Goal: Task Accomplishment & Management: Use online tool/utility

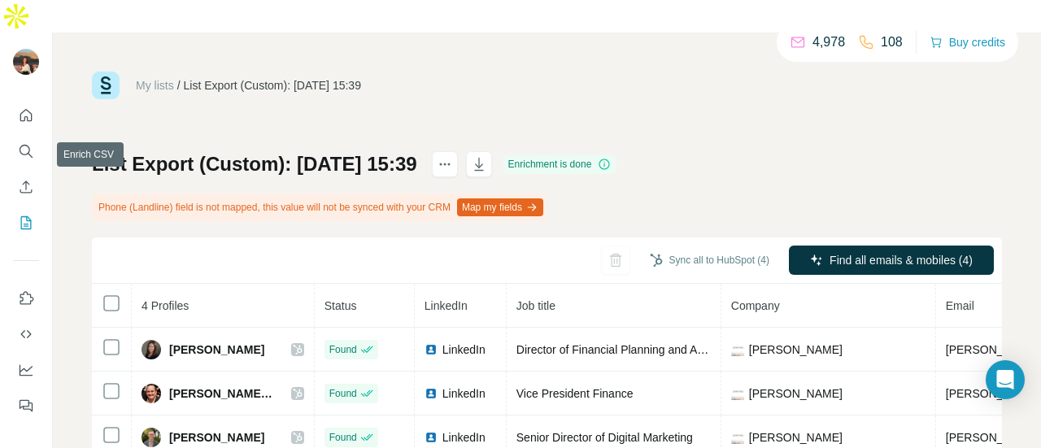
scroll to position [0, 233]
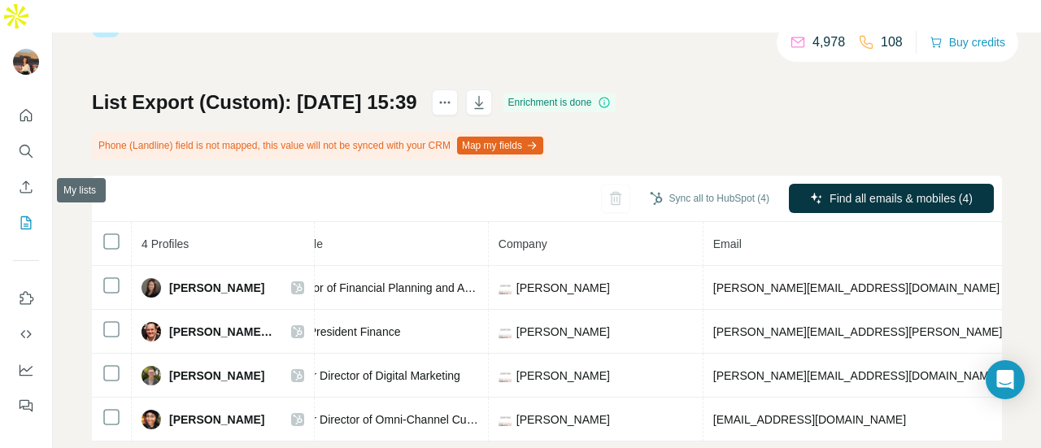
click at [23, 216] on icon "My lists" at bounding box center [26, 222] width 11 height 13
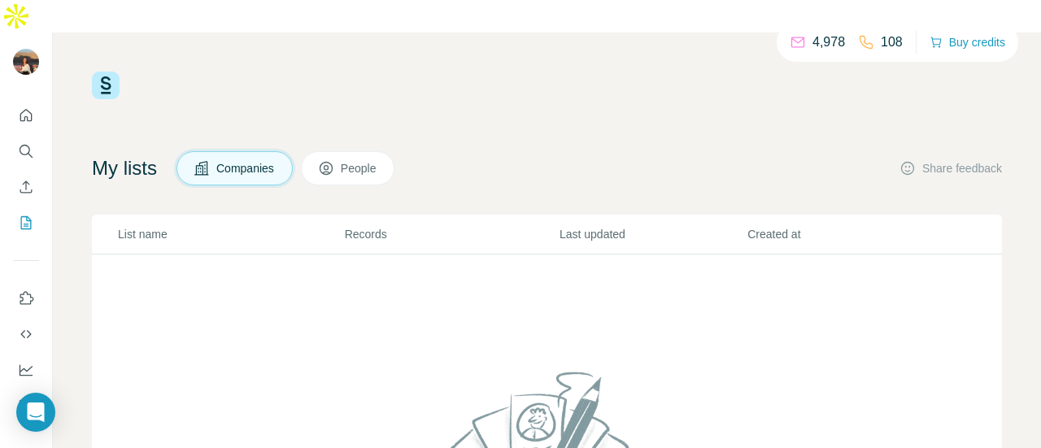
click at [101, 72] on img at bounding box center [106, 86] width 28 height 28
click at [453, 72] on div "4,978 108 Buy credits My lists Companies People Share feedback List name Record…" at bounding box center [547, 363] width 910 height 582
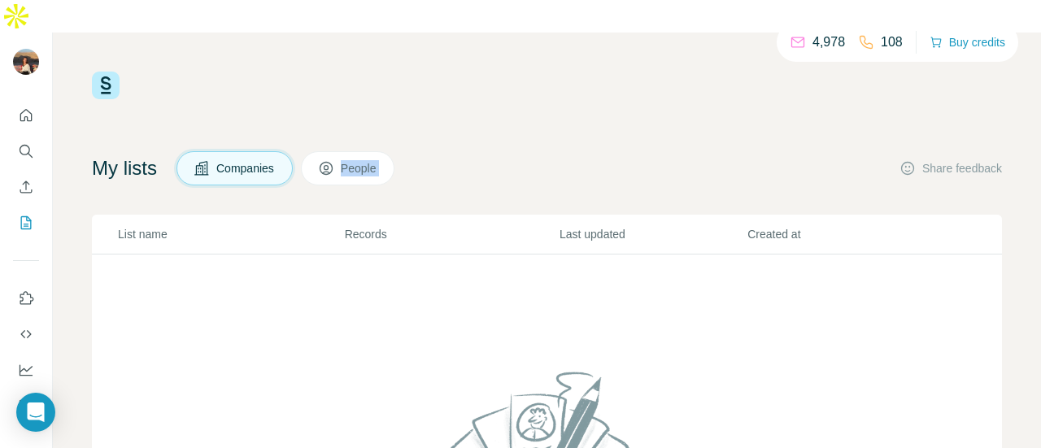
click at [453, 72] on div "4,978 108 Buy credits My lists Companies People Share feedback List name Record…" at bounding box center [547, 363] width 910 height 582
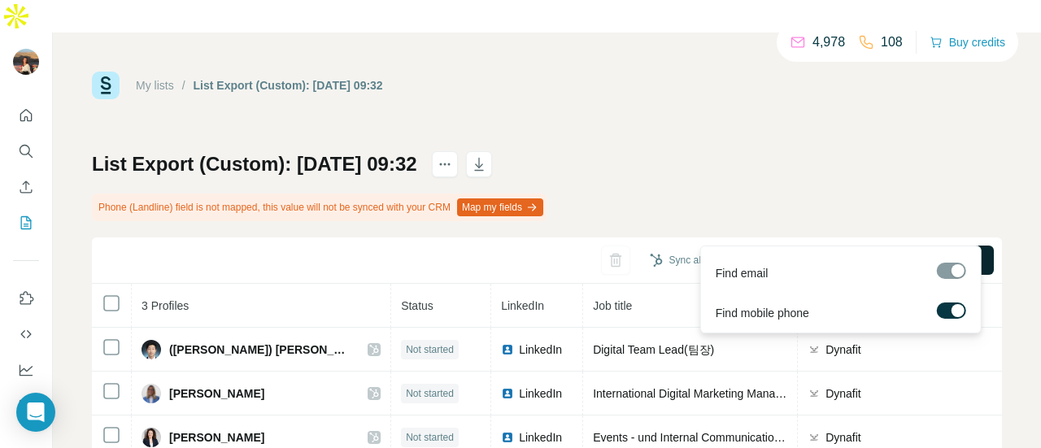
click at [818, 246] on button "Find all emails & mobiles (3)" at bounding box center [891, 260] width 205 height 29
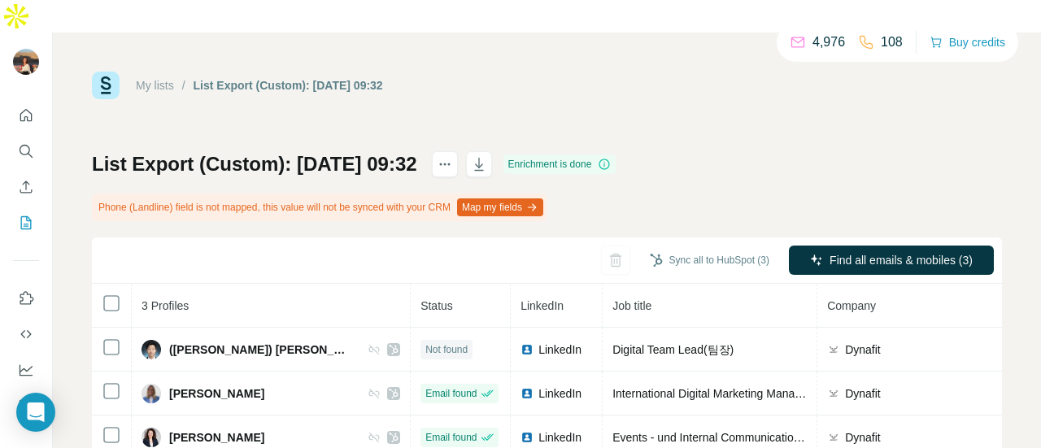
drag, startPoint x: 810, startPoint y: 226, endPoint x: 828, endPoint y: 108, distance: 119.3
click at [834, 162] on div "List Export (Custom): 01/09/2025 09:32 Enrichment is done Phone (Landline) fiel…" at bounding box center [547, 305] width 910 height 308
click at [678, 248] on button "Sync all to HubSpot (3)" at bounding box center [709, 260] width 142 height 24
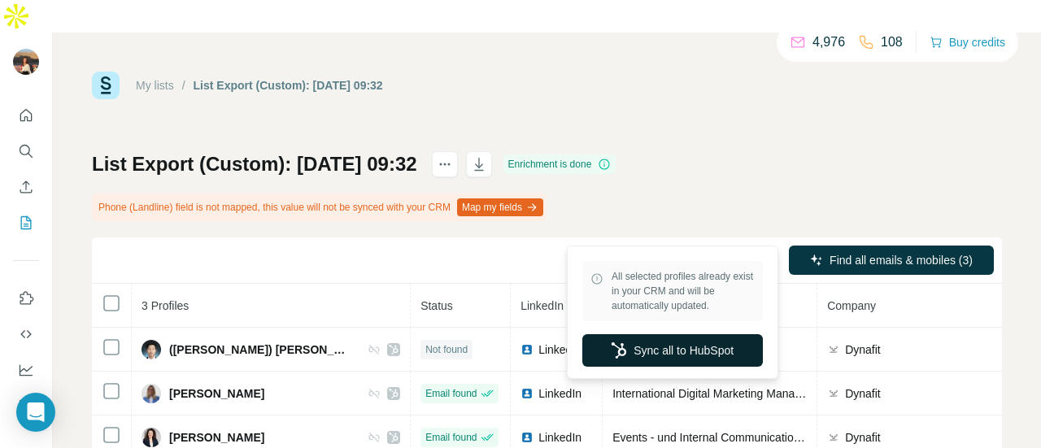
click at [654, 347] on button "Sync all to HubSpot" at bounding box center [672, 350] width 181 height 33
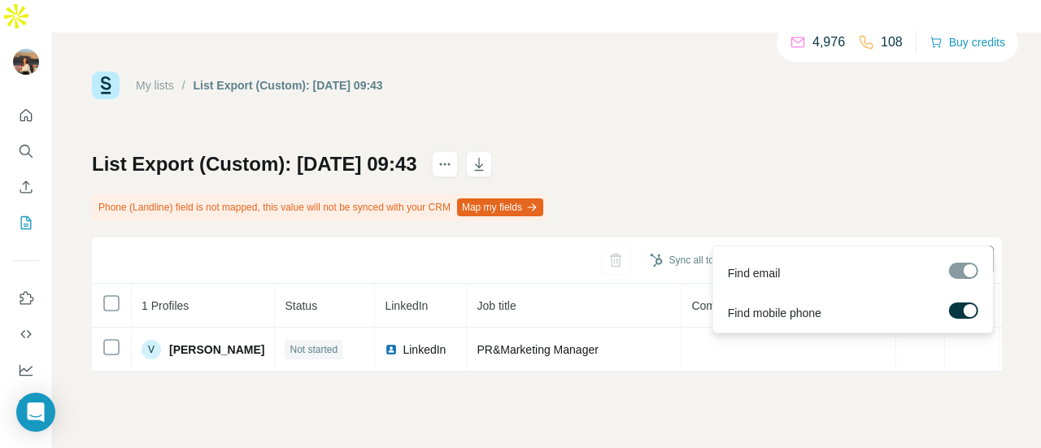
click at [856, 246] on button "Find all emails & mobiles (1)" at bounding box center [891, 260] width 205 height 29
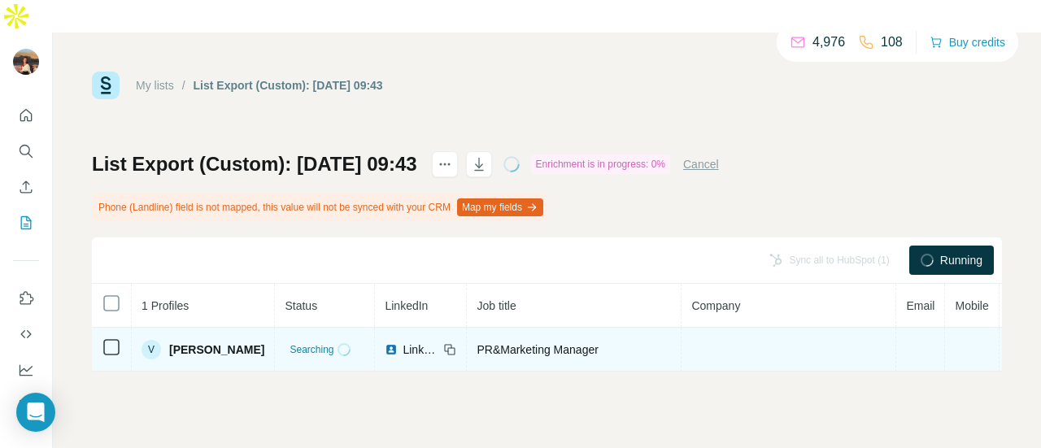
scroll to position [0, 237]
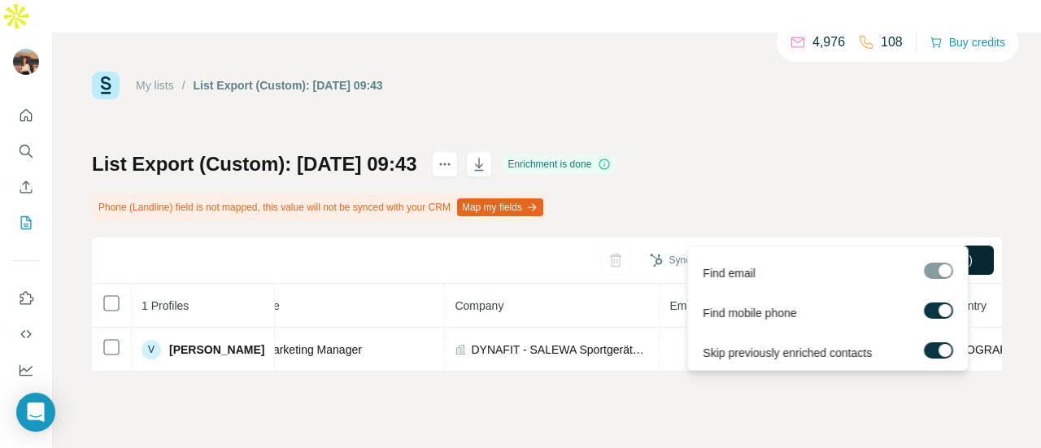
click at [841, 252] on span "Find all emails & mobiles (1)" at bounding box center [900, 260] width 143 height 16
